Goal: Information Seeking & Learning: Learn about a topic

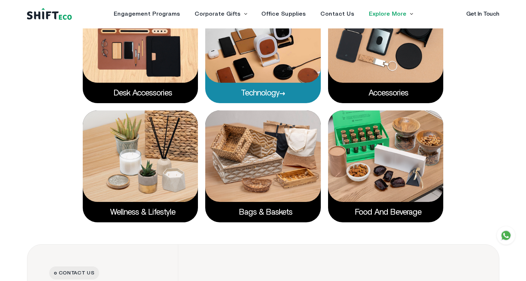
scroll to position [1319, 0]
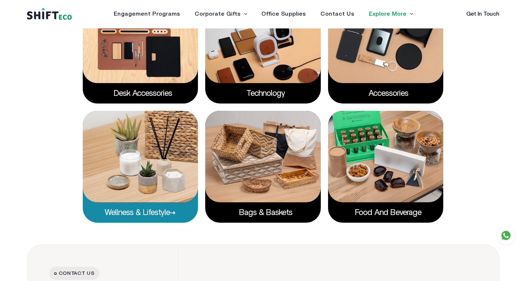
click at [156, 186] on img at bounding box center [141, 156] width 116 height 91
click at [149, 212] on link "Wellness & Lifestyle" at bounding box center [140, 213] width 71 height 8
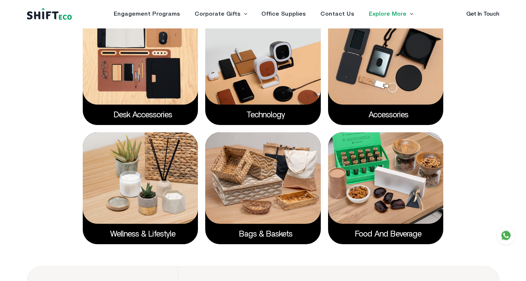
scroll to position [1298, 0]
